Goal: Task Accomplishment & Management: Manage account settings

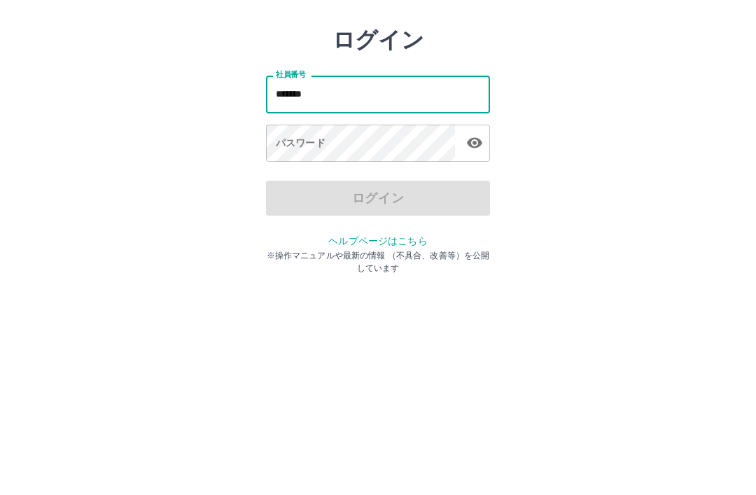
type input "*******"
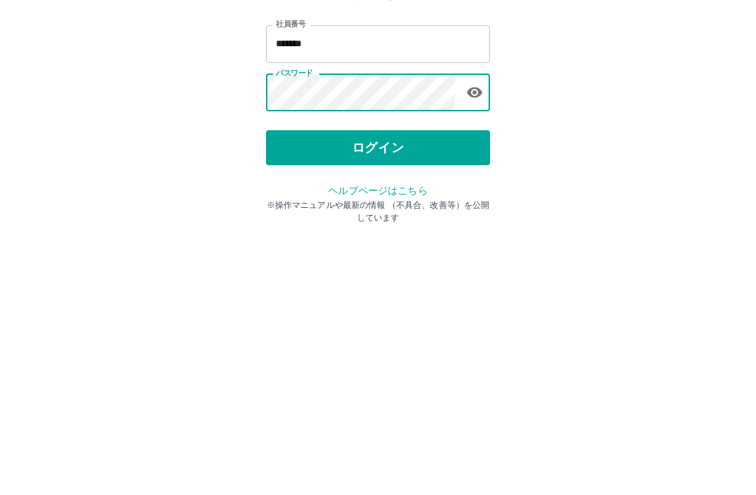
click at [397, 242] on button "ログイン" at bounding box center [378, 259] width 224 height 35
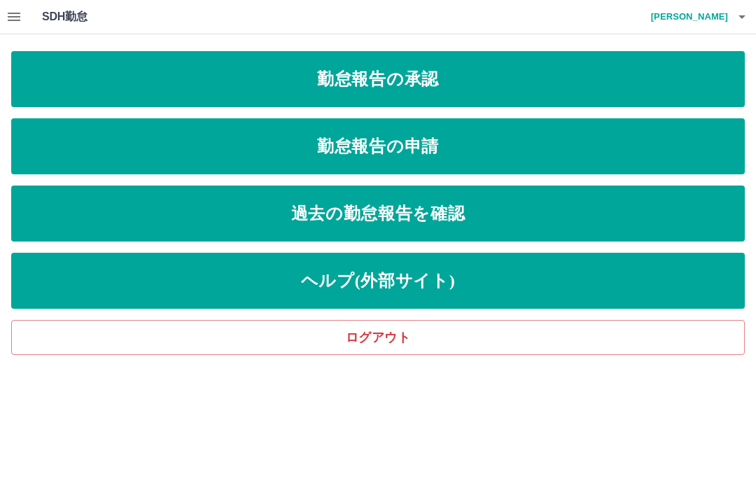
click at [450, 146] on link "勤怠報告の申請" at bounding box center [378, 146] width 734 height 56
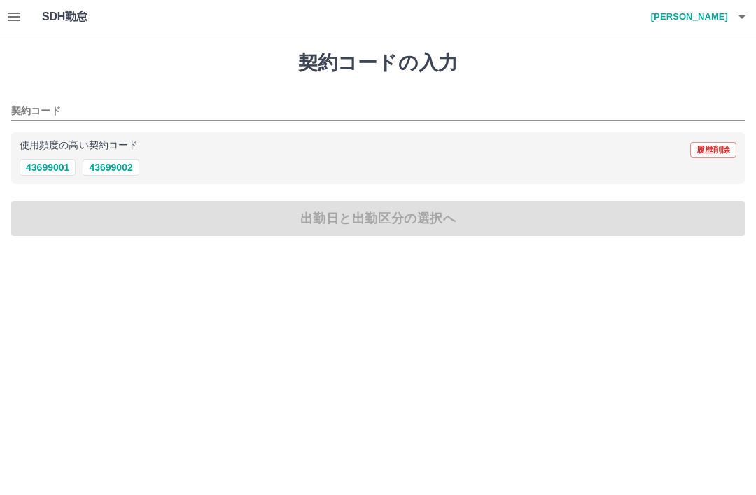
click at [23, 13] on button "button" at bounding box center [14, 17] width 28 height 34
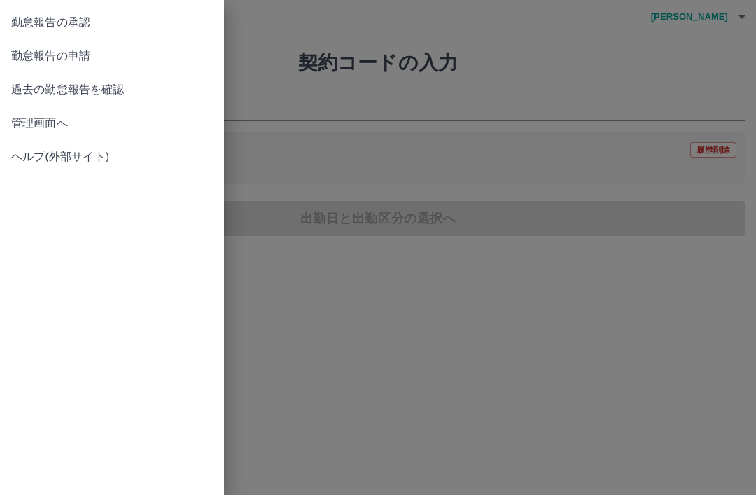
click at [110, 88] on span "過去の勤怠報告を確認" at bounding box center [112, 89] width 202 height 17
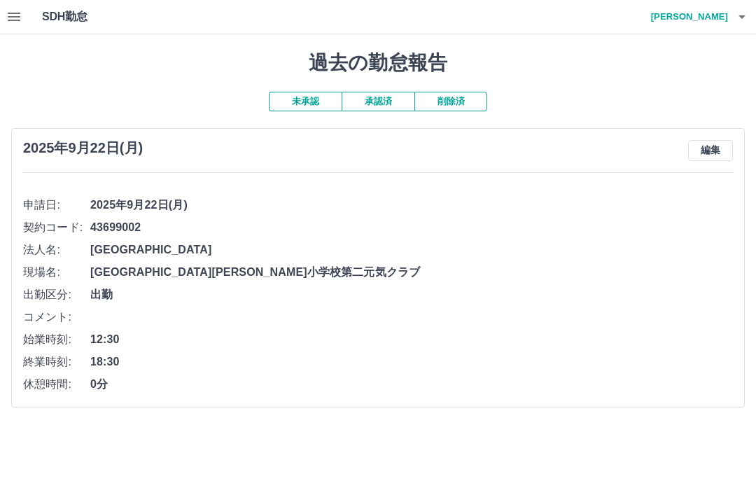
click at [719, 151] on button "編集" at bounding box center [711, 150] width 45 height 21
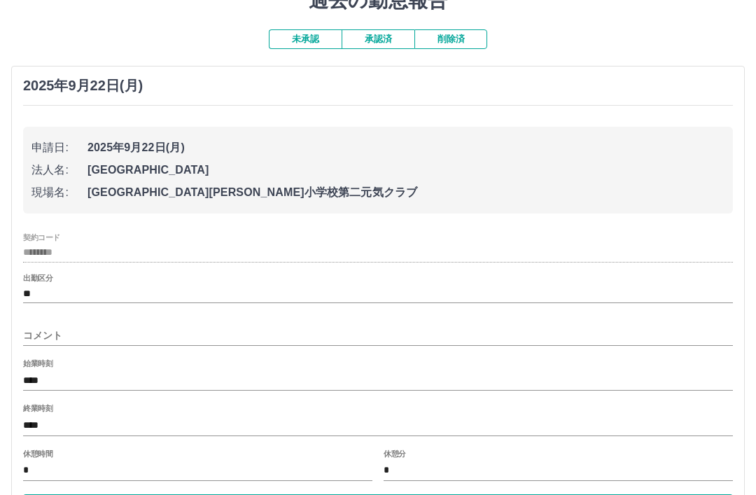
scroll to position [125, 0]
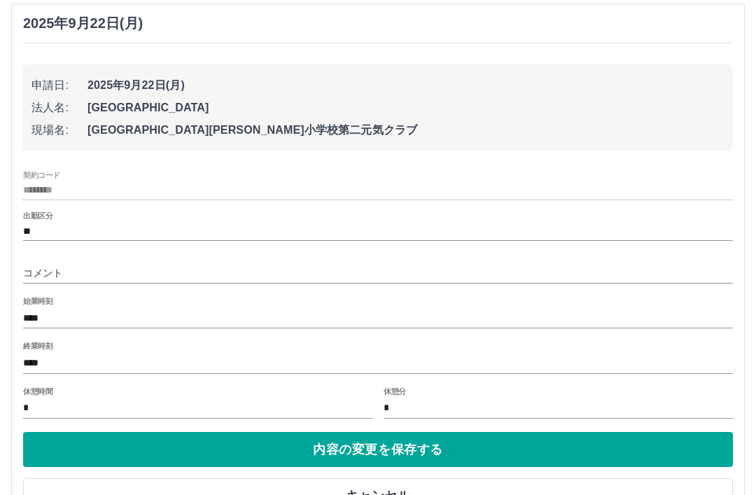
click at [462, 443] on button "内容の変更を保存する" at bounding box center [378, 449] width 710 height 35
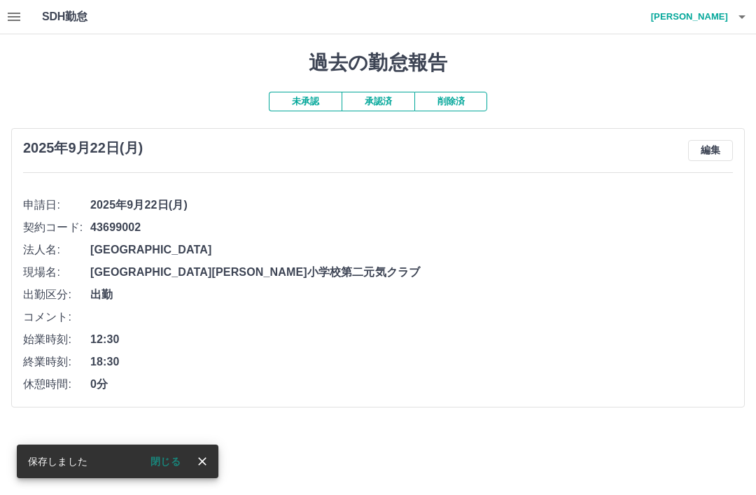
click at [747, 28] on button "button" at bounding box center [742, 17] width 28 height 34
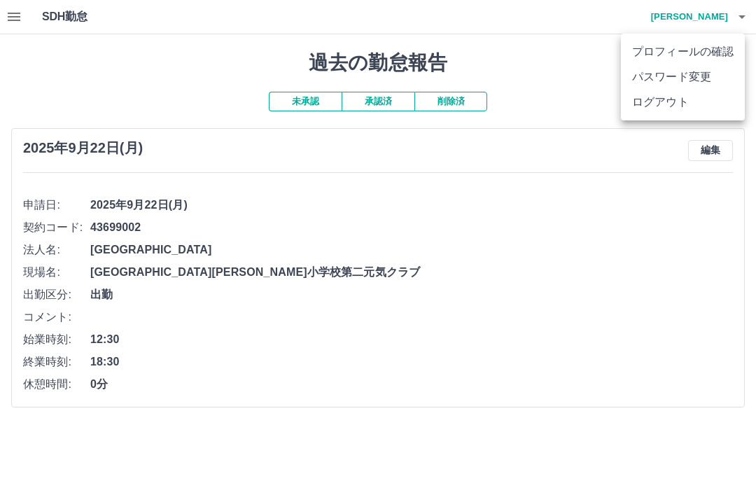
click at [676, 109] on li "ログアウト" at bounding box center [683, 102] width 124 height 25
